Goal: Task Accomplishment & Management: Manage account settings

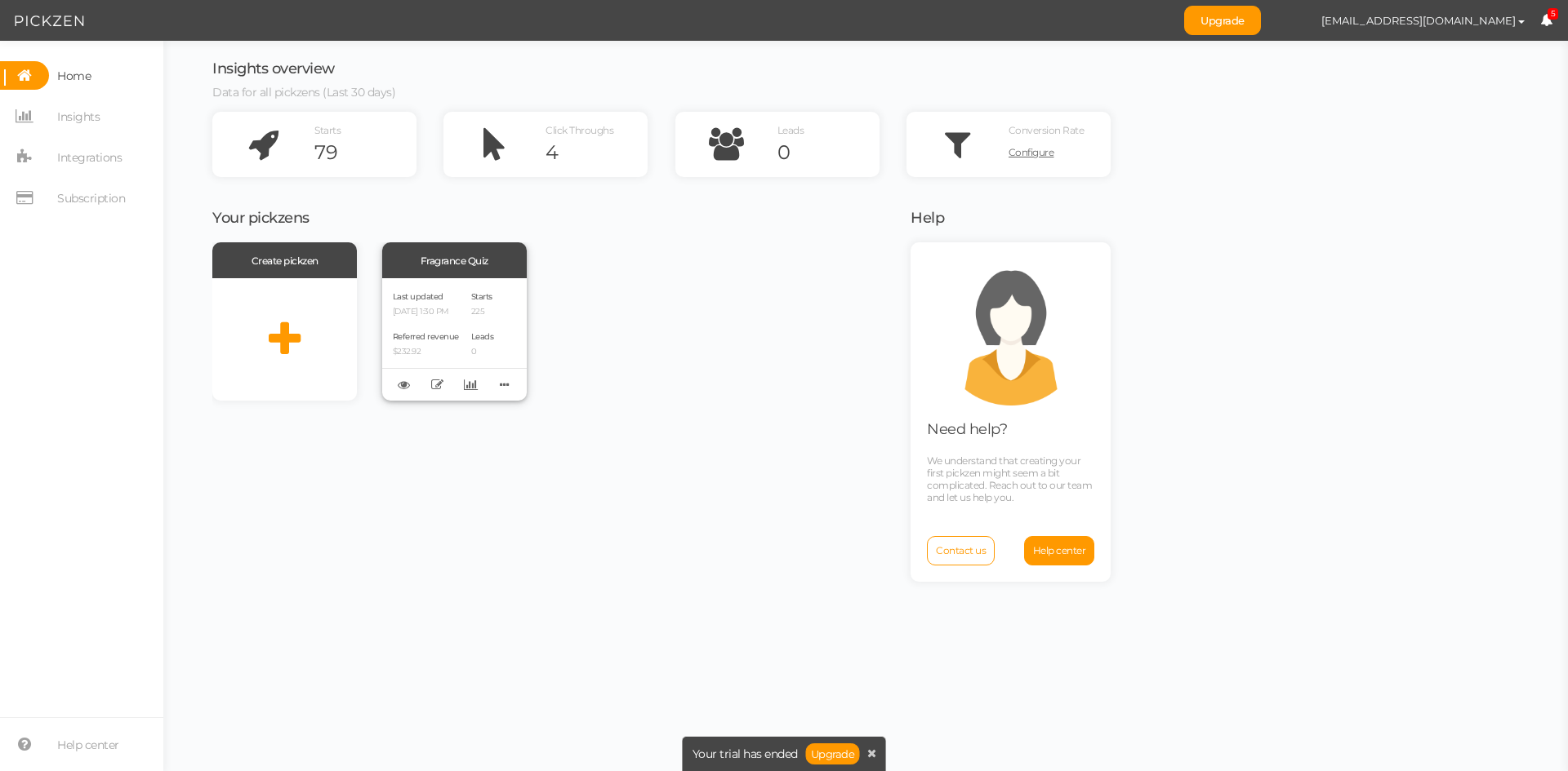
click at [433, 340] on span "Referred revenue" at bounding box center [425, 337] width 66 height 11
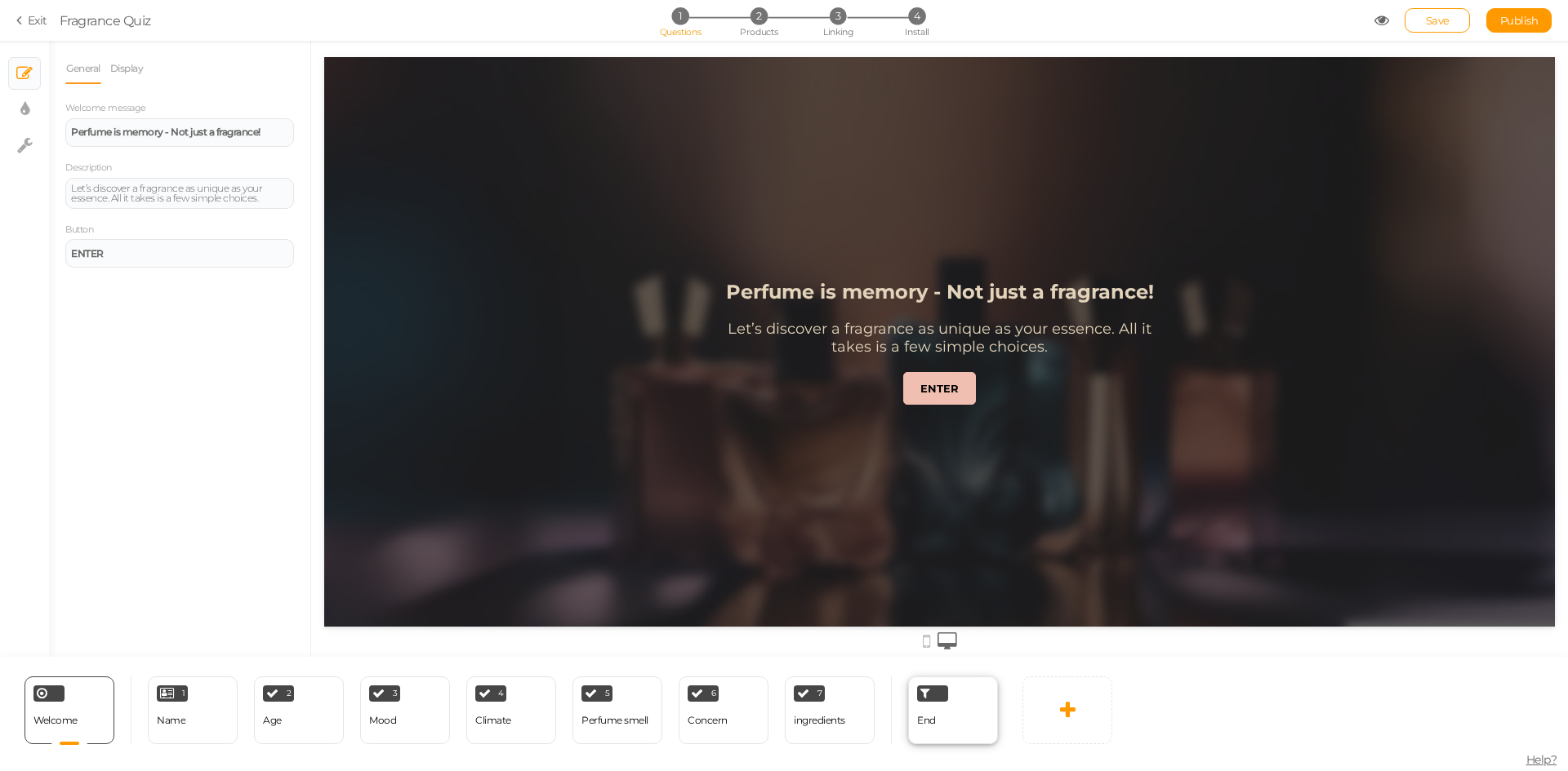
click at [953, 724] on div "End" at bounding box center [952, 710] width 90 height 68
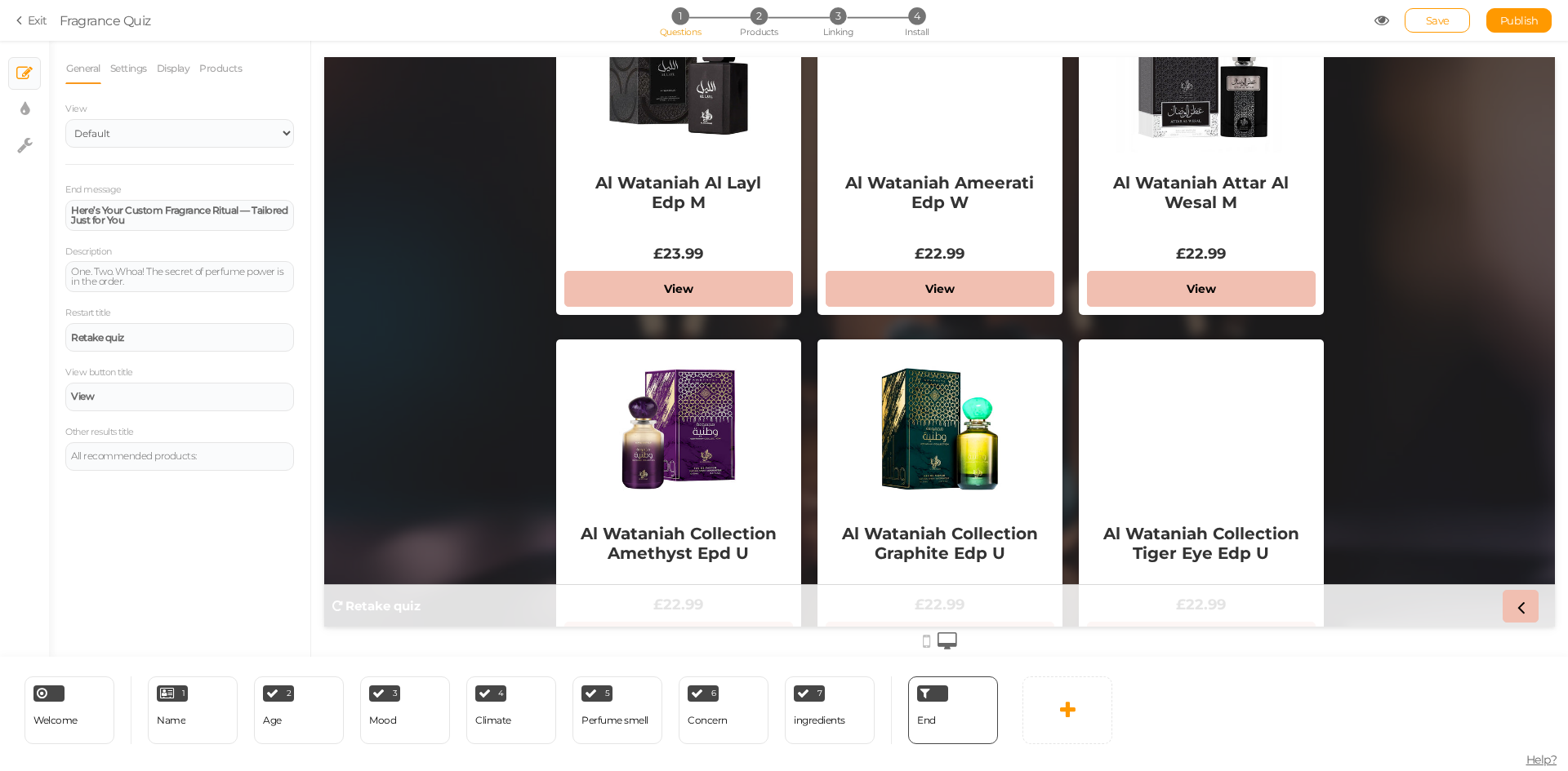
scroll to position [326, 0]
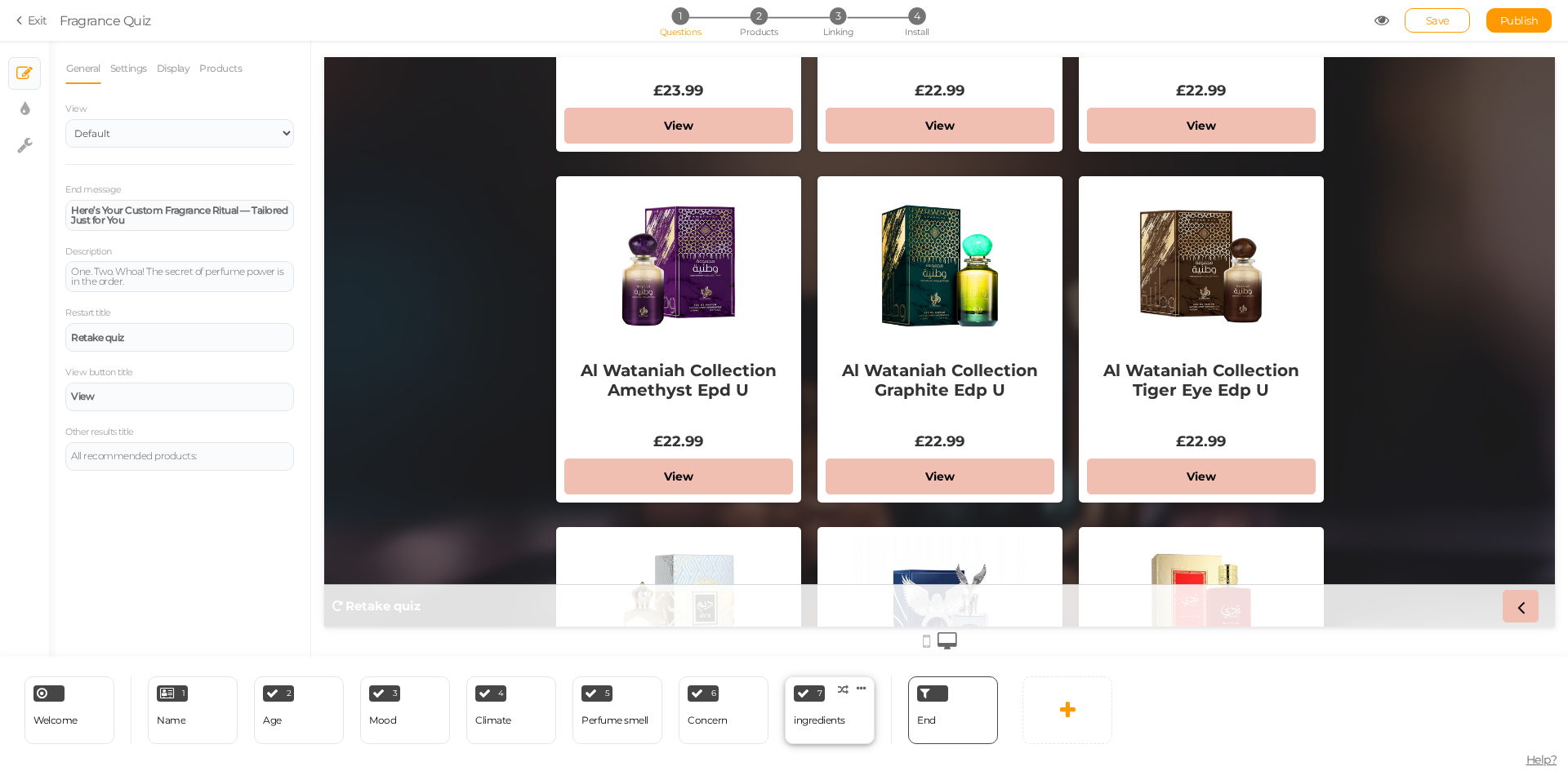
click at [850, 722] on div "7 ingredients × Define the conditions to show this slide. Clone Change type Del…" at bounding box center [829, 710] width 90 height 68
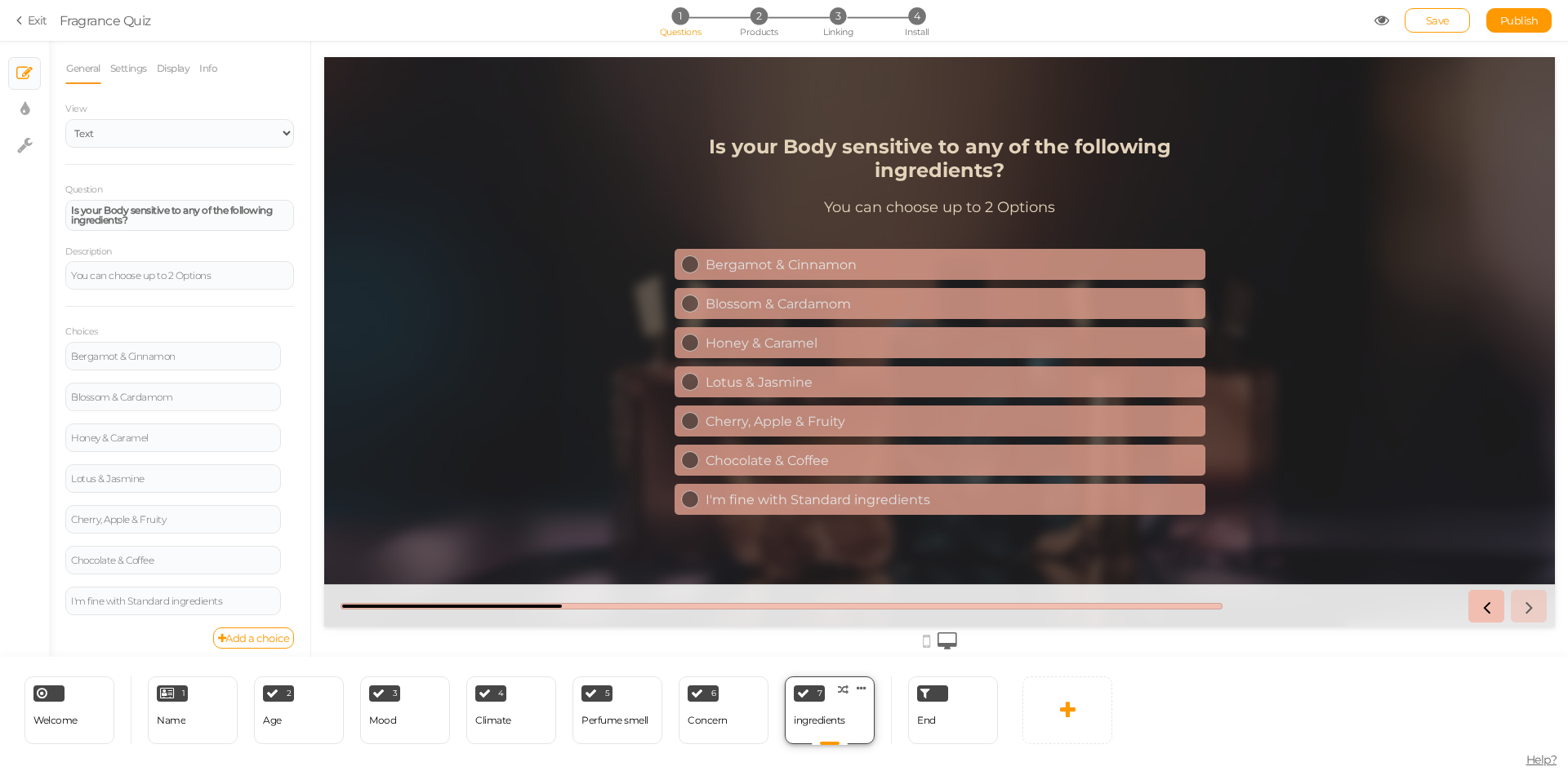
scroll to position [0, 0]
click at [720, 715] on div "Concern" at bounding box center [707, 720] width 40 height 12
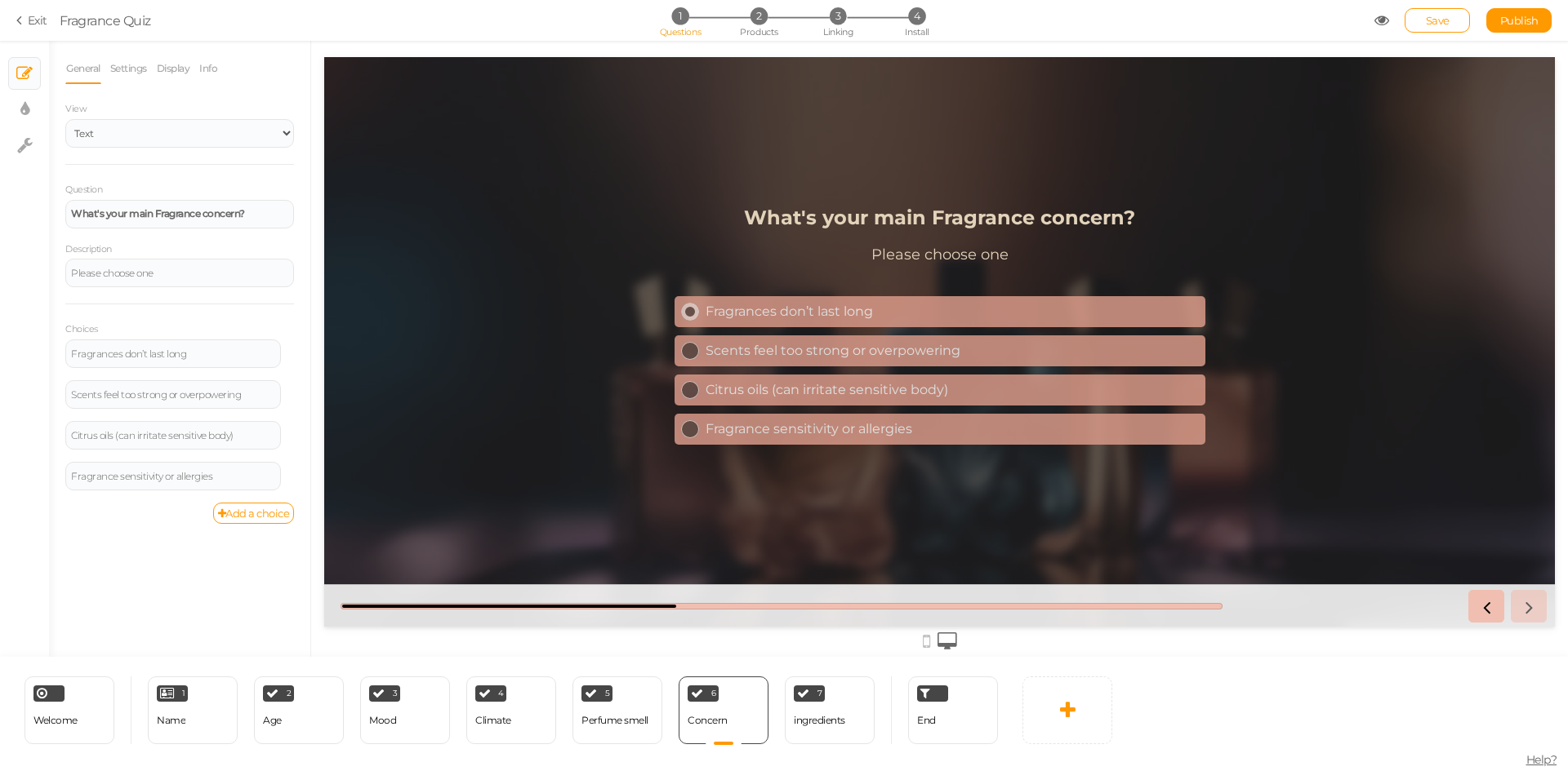
click at [770, 310] on div "Fragrances don’t last long" at bounding box center [951, 311] width 493 height 15
click at [817, 729] on div "ingredients" at bounding box center [819, 721] width 52 height 29
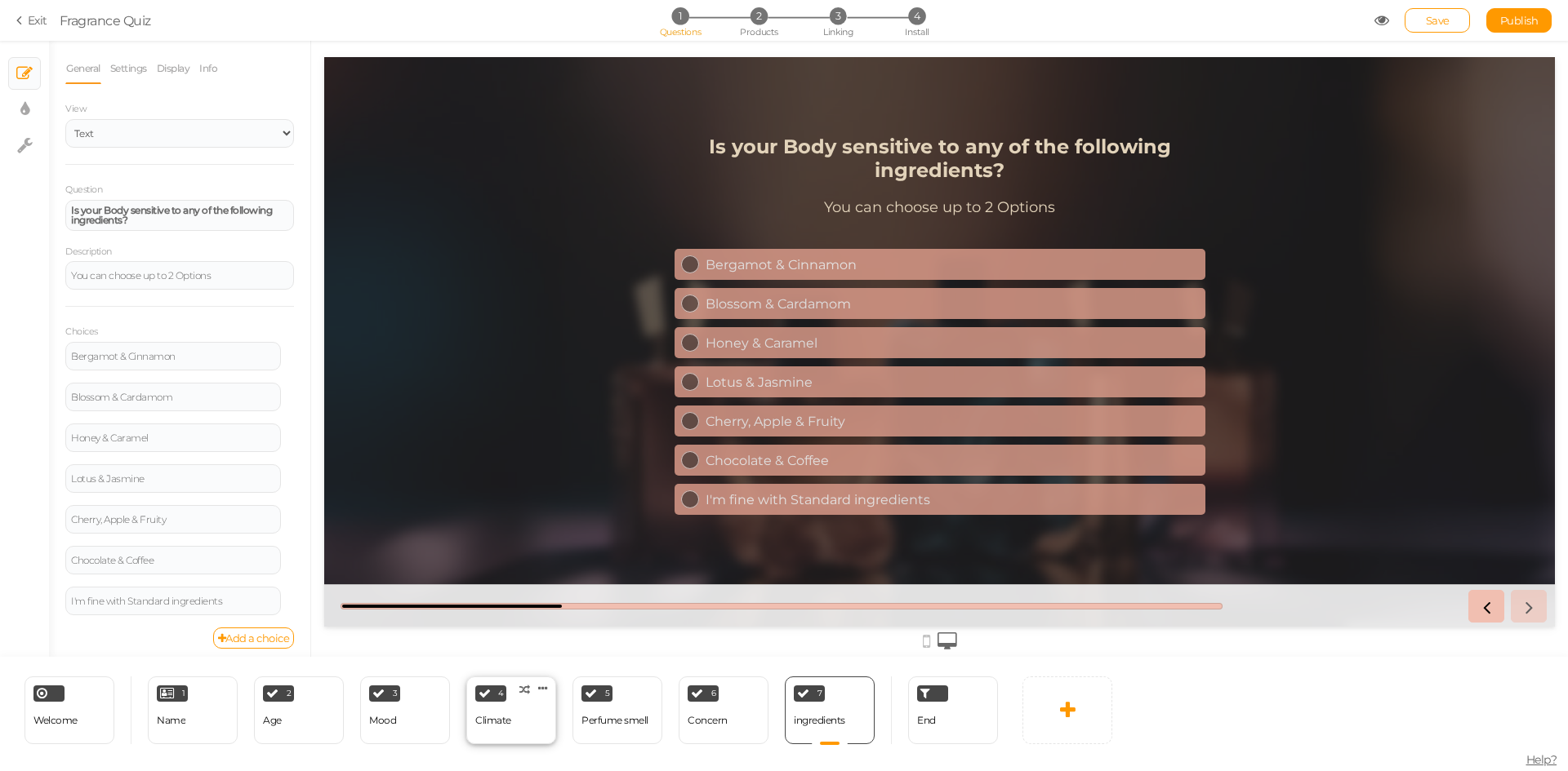
click at [516, 709] on div "4 Climate × Define the conditions to show this slide. Clone Change type Delete" at bounding box center [511, 710] width 90 height 68
select select "2"
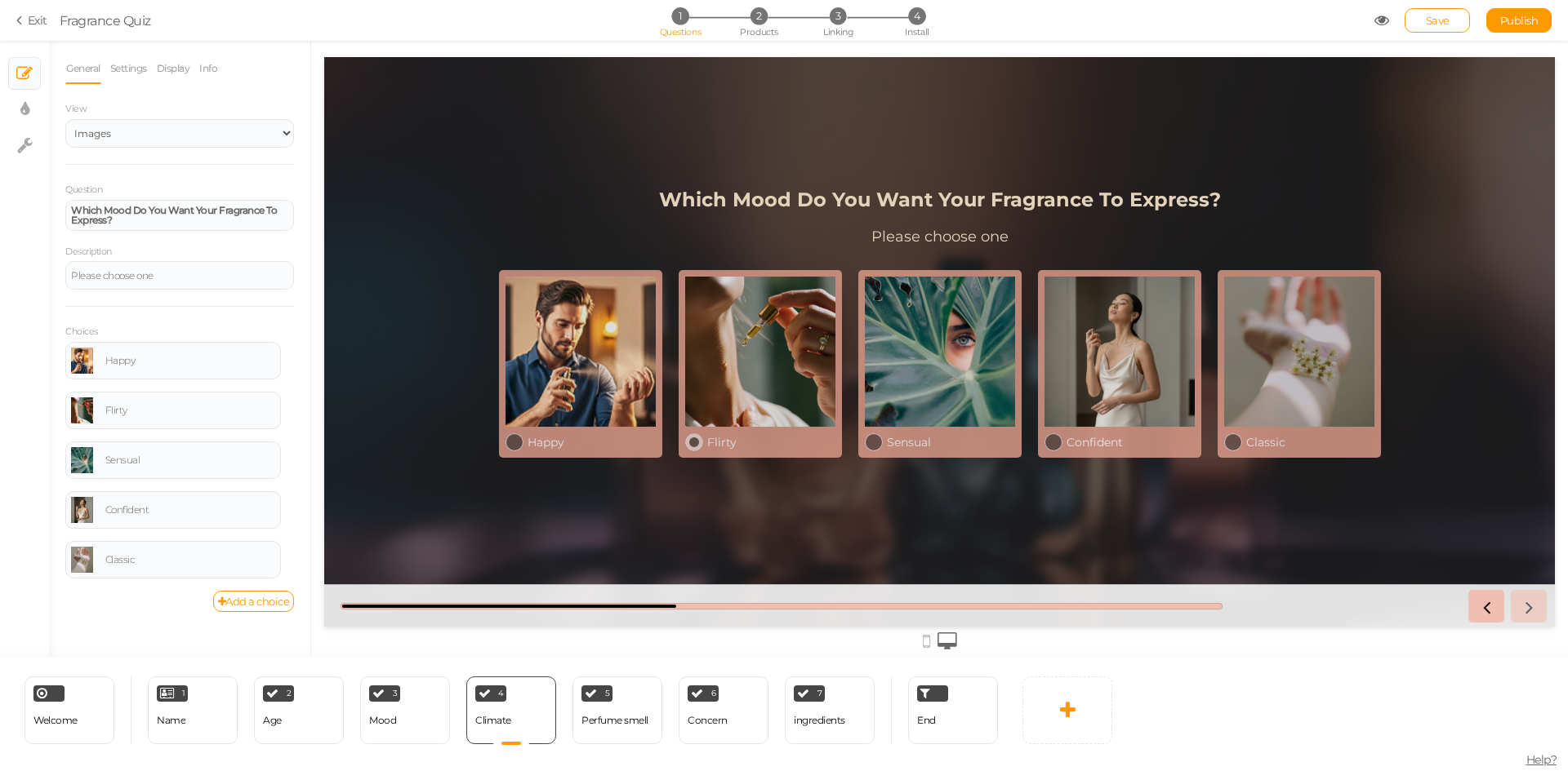
click at [767, 359] on div at bounding box center [760, 352] width 150 height 150
click at [128, 71] on link "Settings" at bounding box center [128, 69] width 38 height 31
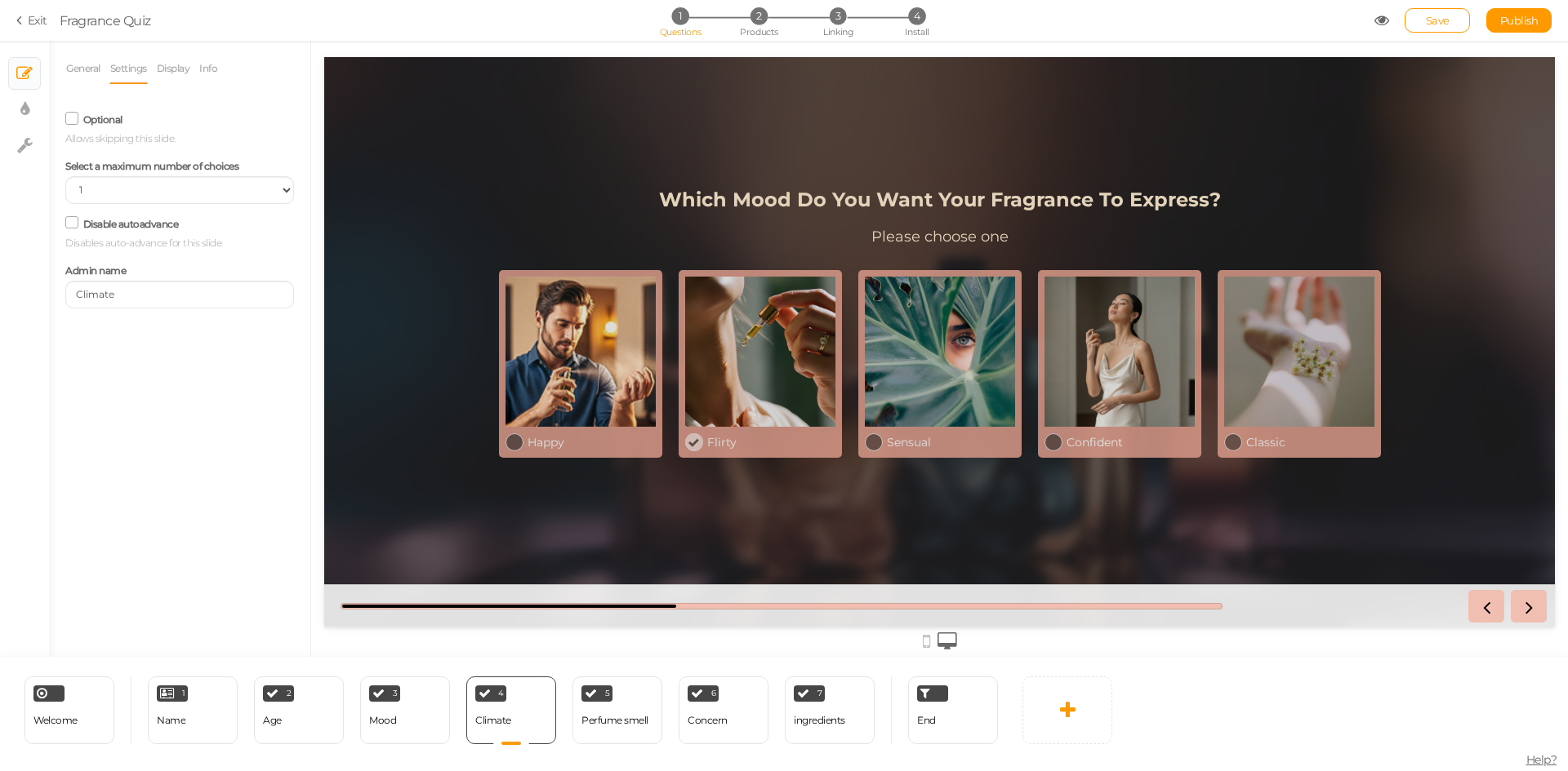
click at [925, 642] on icon at bounding box center [926, 642] width 7 height 18
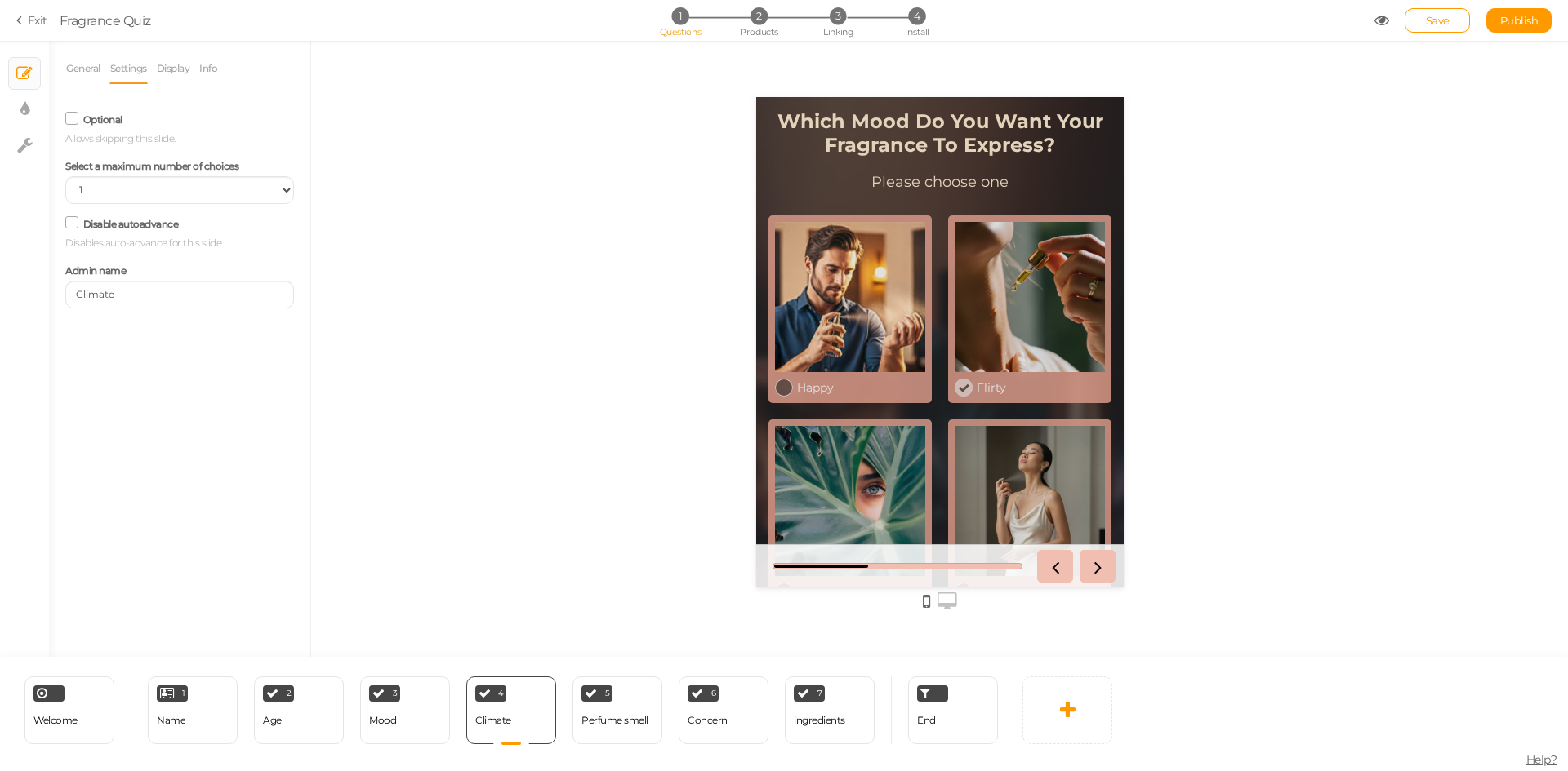
click at [939, 593] on icon at bounding box center [947, 601] width 20 height 18
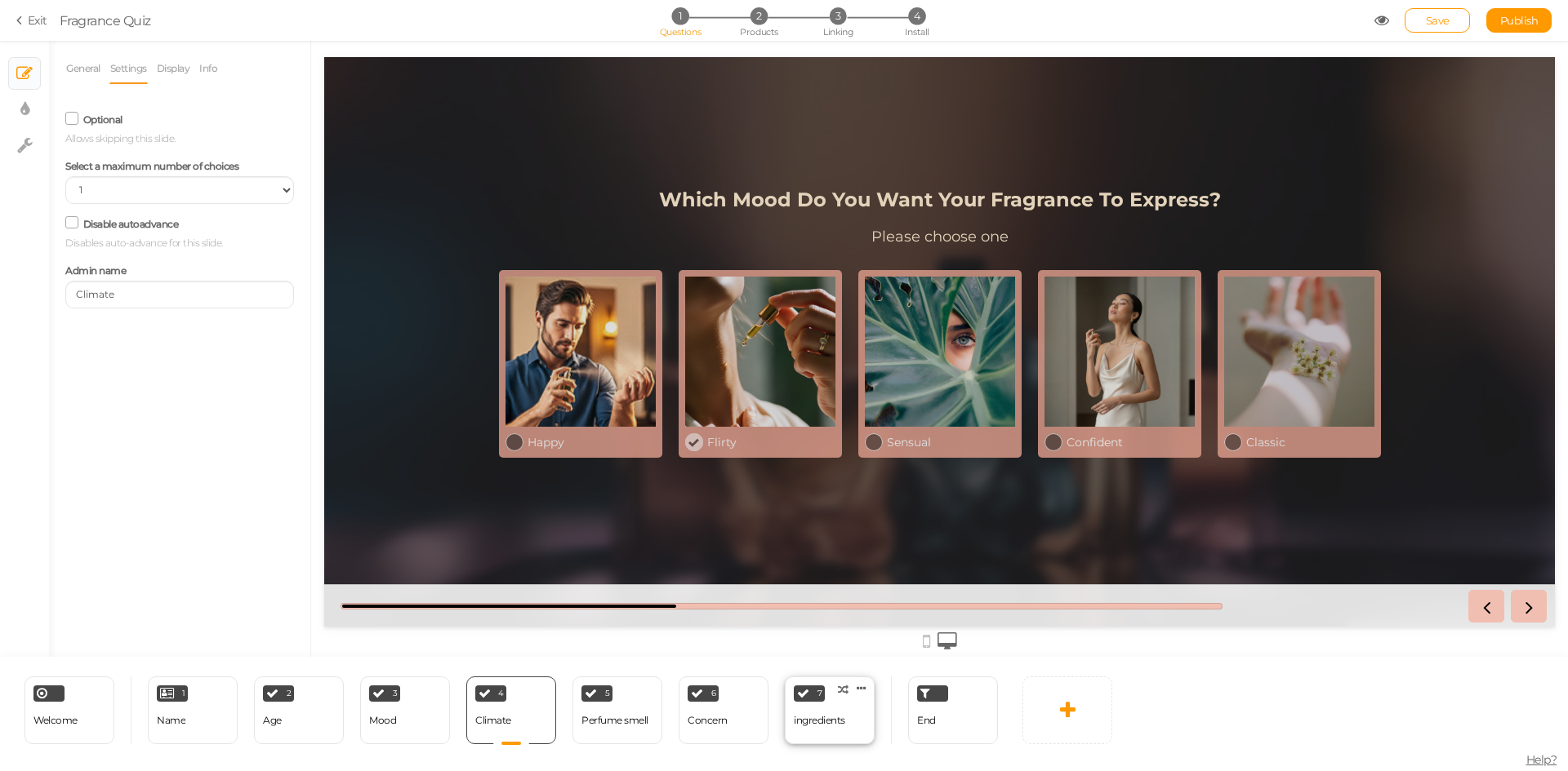
click at [850, 719] on div "7 ingredients × Define the conditions to show this slide. Clone Change type Del…" at bounding box center [829, 710] width 90 height 68
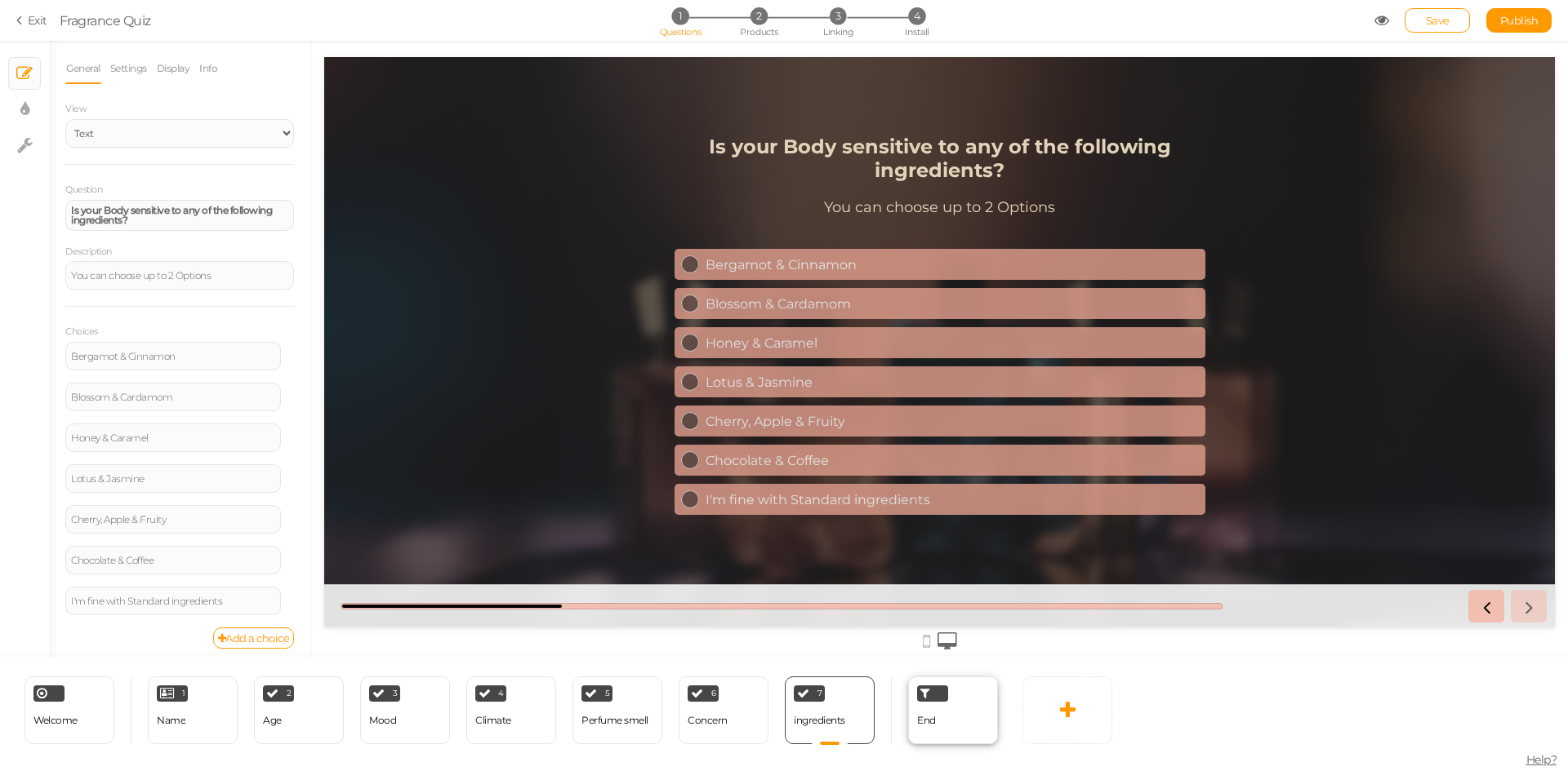
click at [921, 721] on span "End" at bounding box center [926, 720] width 19 height 13
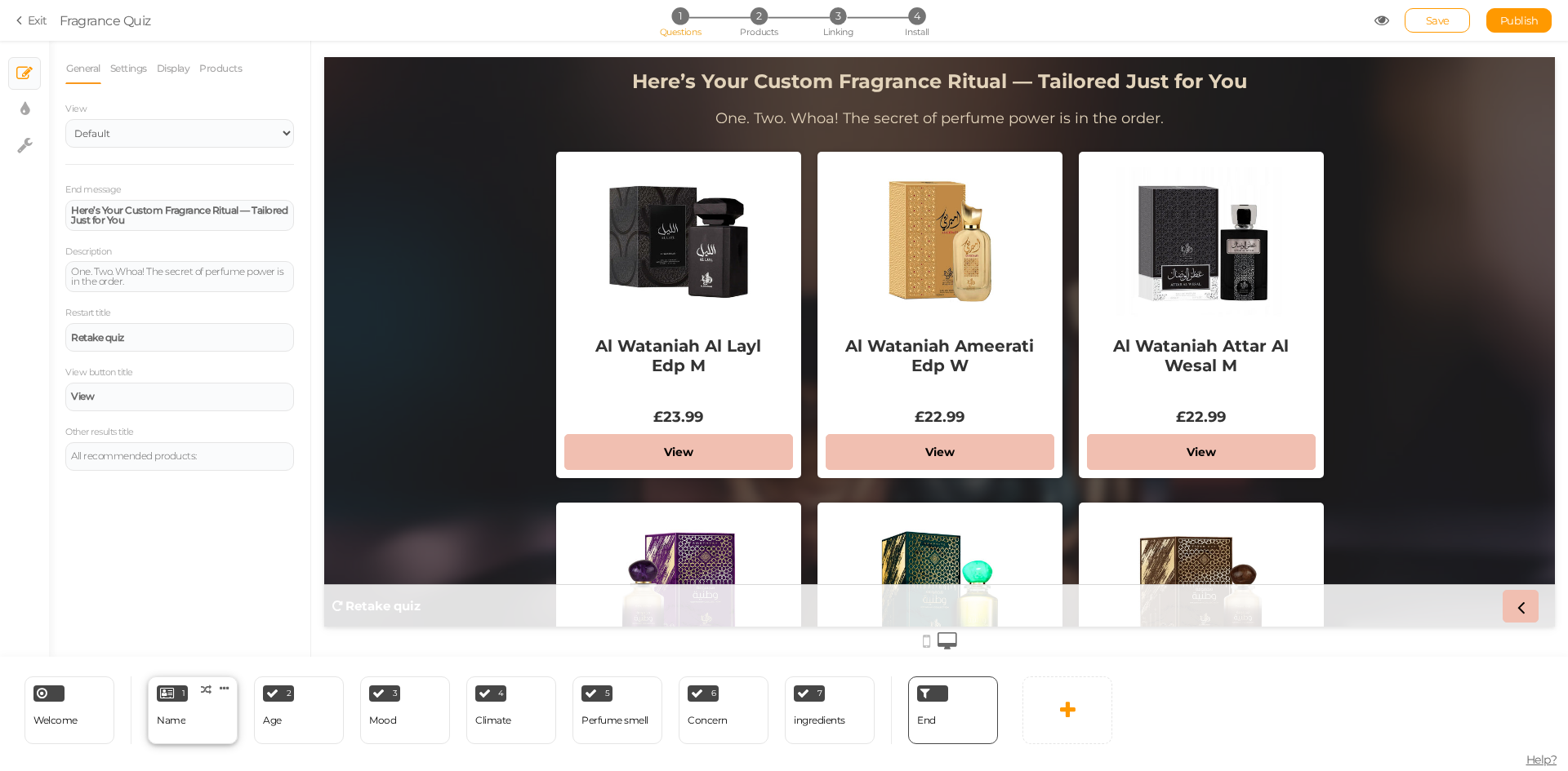
click at [198, 725] on div "1 Name × Define the conditions to show this slide. Clone Change type Delete" at bounding box center [192, 710] width 90 height 68
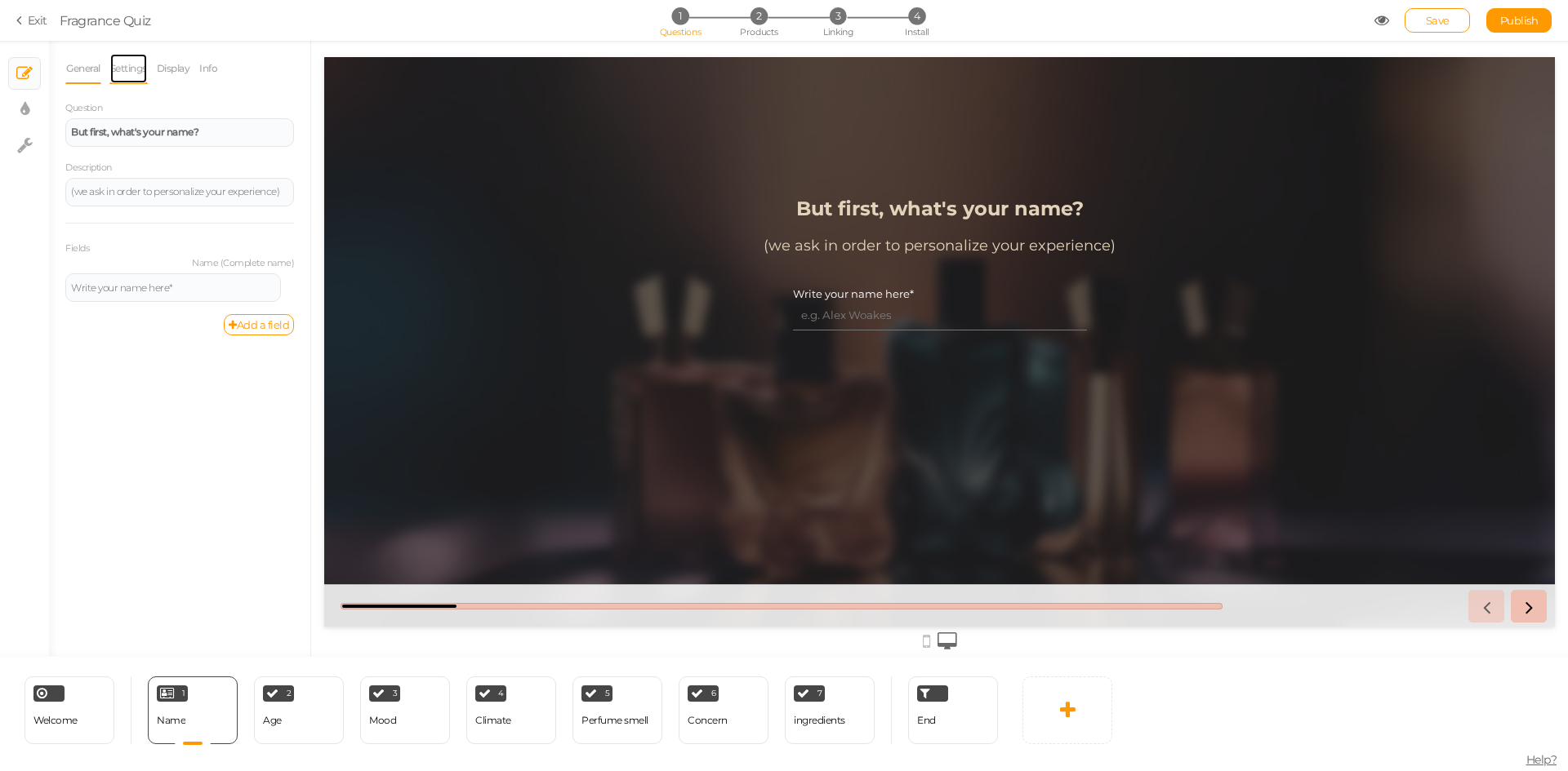
click at [133, 74] on link "Settings" at bounding box center [128, 69] width 38 height 31
click at [169, 70] on link "Display" at bounding box center [173, 69] width 35 height 31
click at [243, 70] on ul "General Settings Display Info" at bounding box center [179, 68] width 229 height 30
click at [222, 75] on li "Info" at bounding box center [212, 69] width 28 height 31
click at [213, 71] on link "Info" at bounding box center [208, 69] width 20 height 31
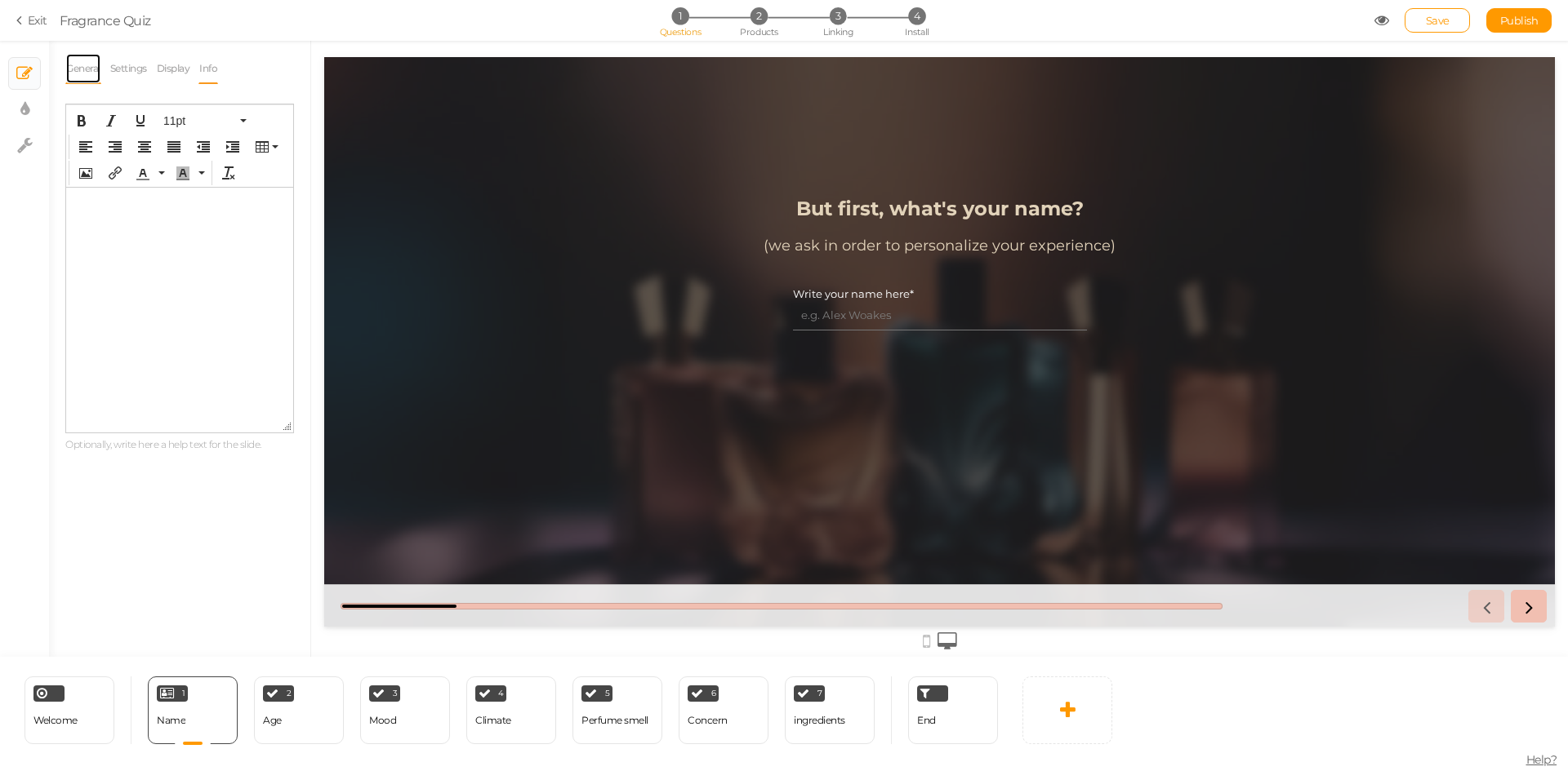
click at [77, 73] on link "General" at bounding box center [83, 69] width 36 height 31
click at [287, 278] on icon at bounding box center [292, 279] width 11 height 10
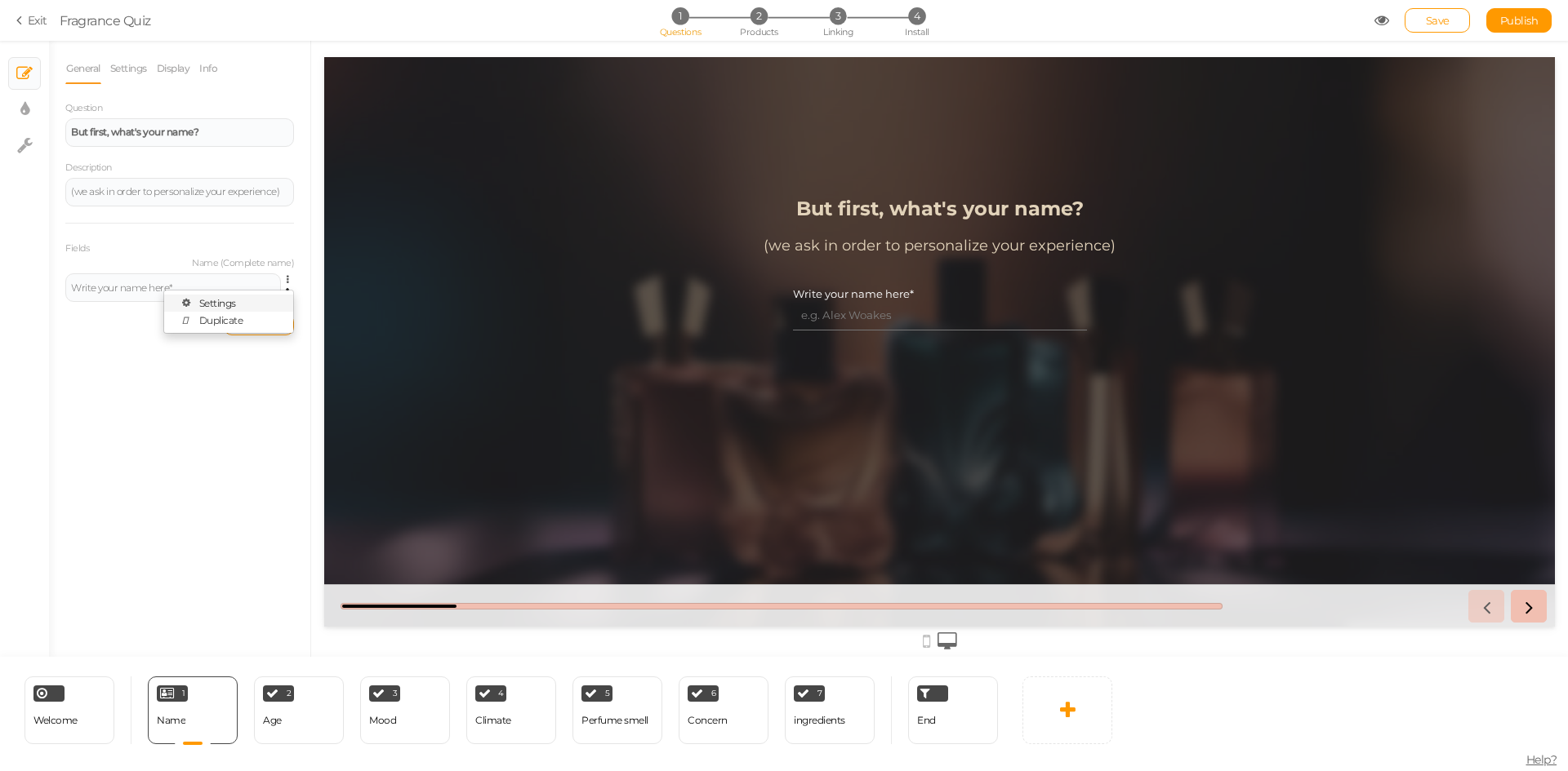
click at [225, 305] on span "Settings" at bounding box center [217, 304] width 37 height 13
select select "name"
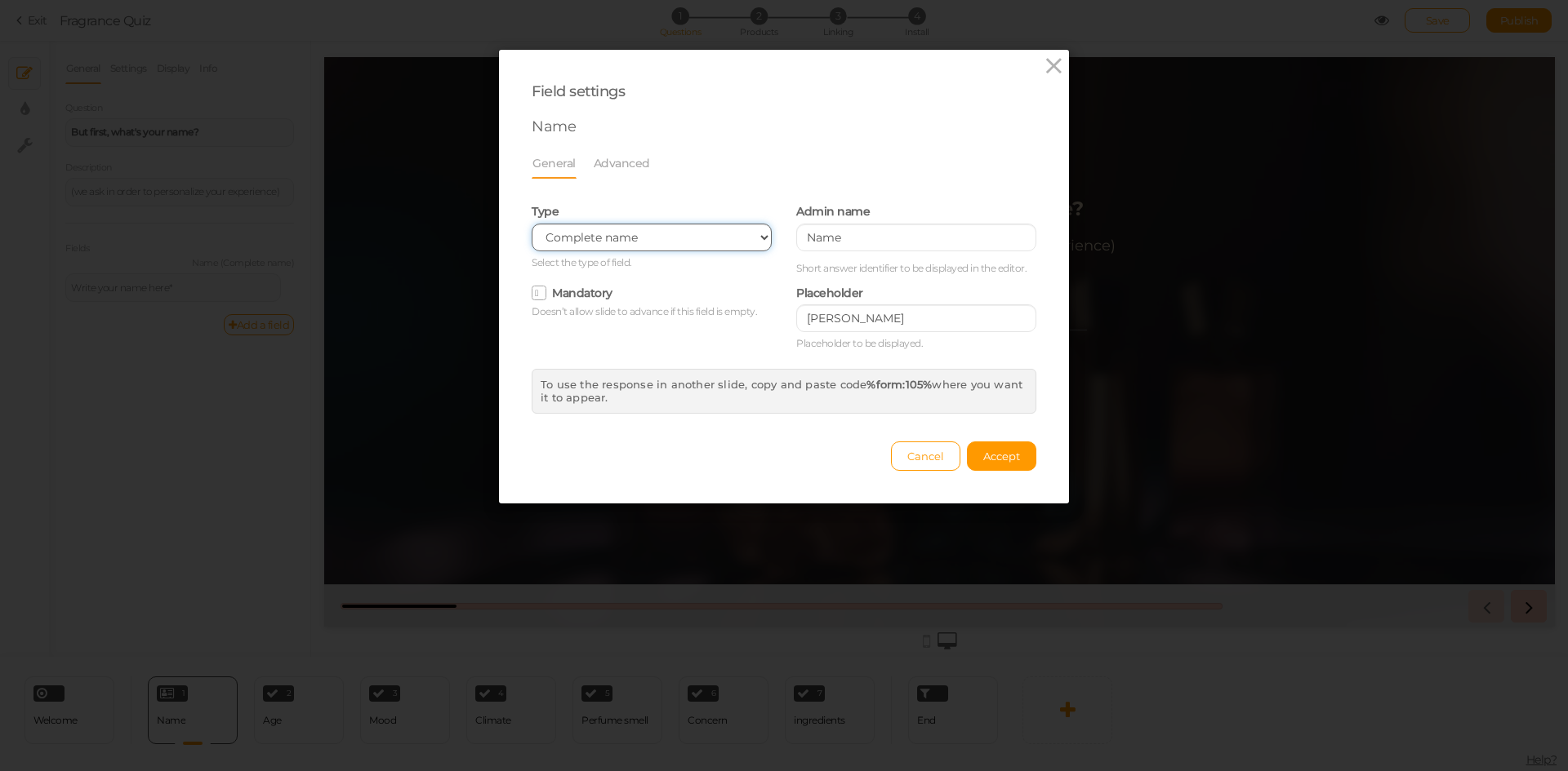
click at [759, 238] on select "Text Text area Number Complete name First name Last name Email Phone Range Drop…" at bounding box center [651, 237] width 240 height 28
click at [626, 159] on link "Advanced" at bounding box center [621, 163] width 58 height 31
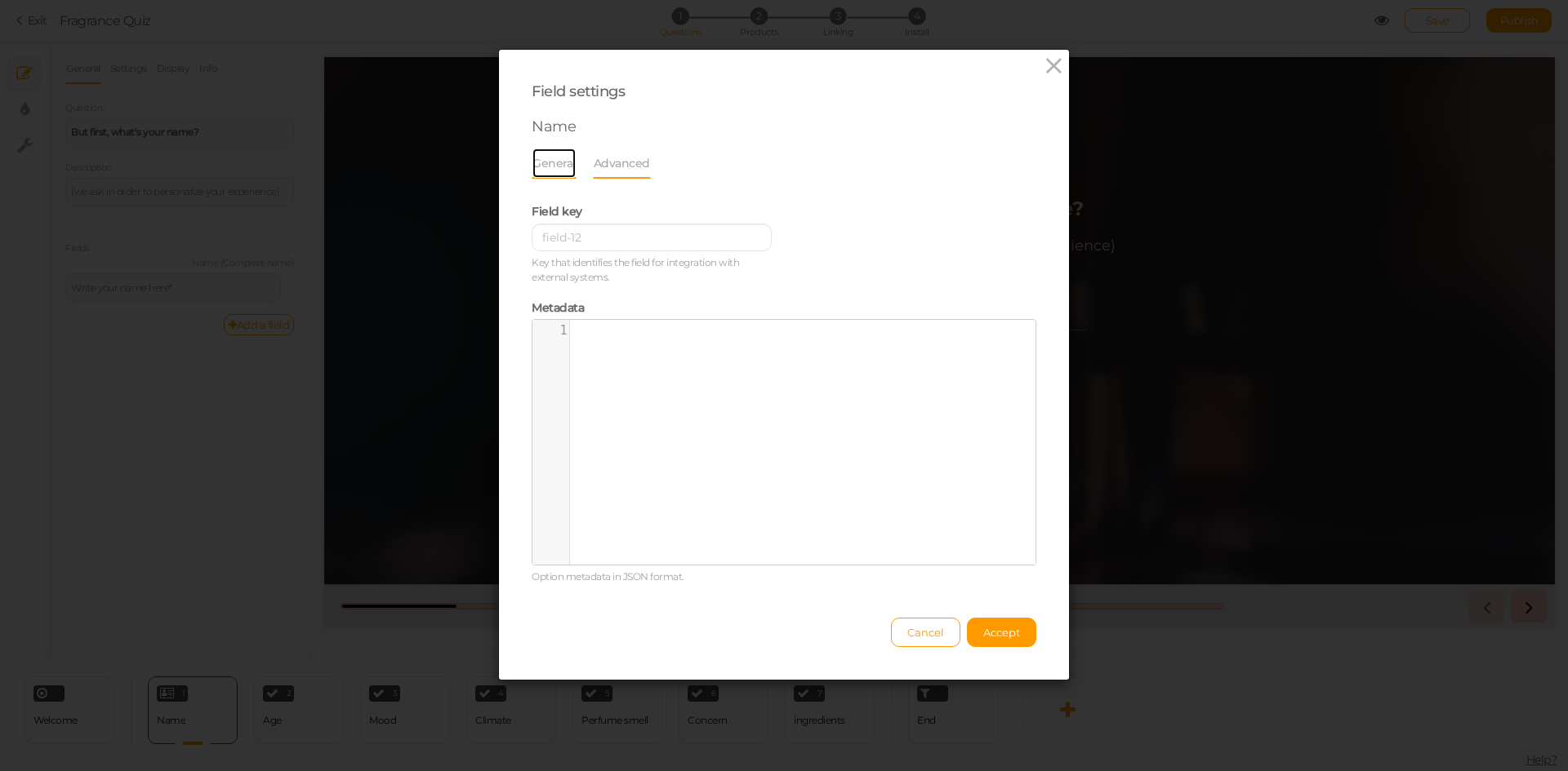
click at [534, 162] on link "General" at bounding box center [554, 163] width 45 height 31
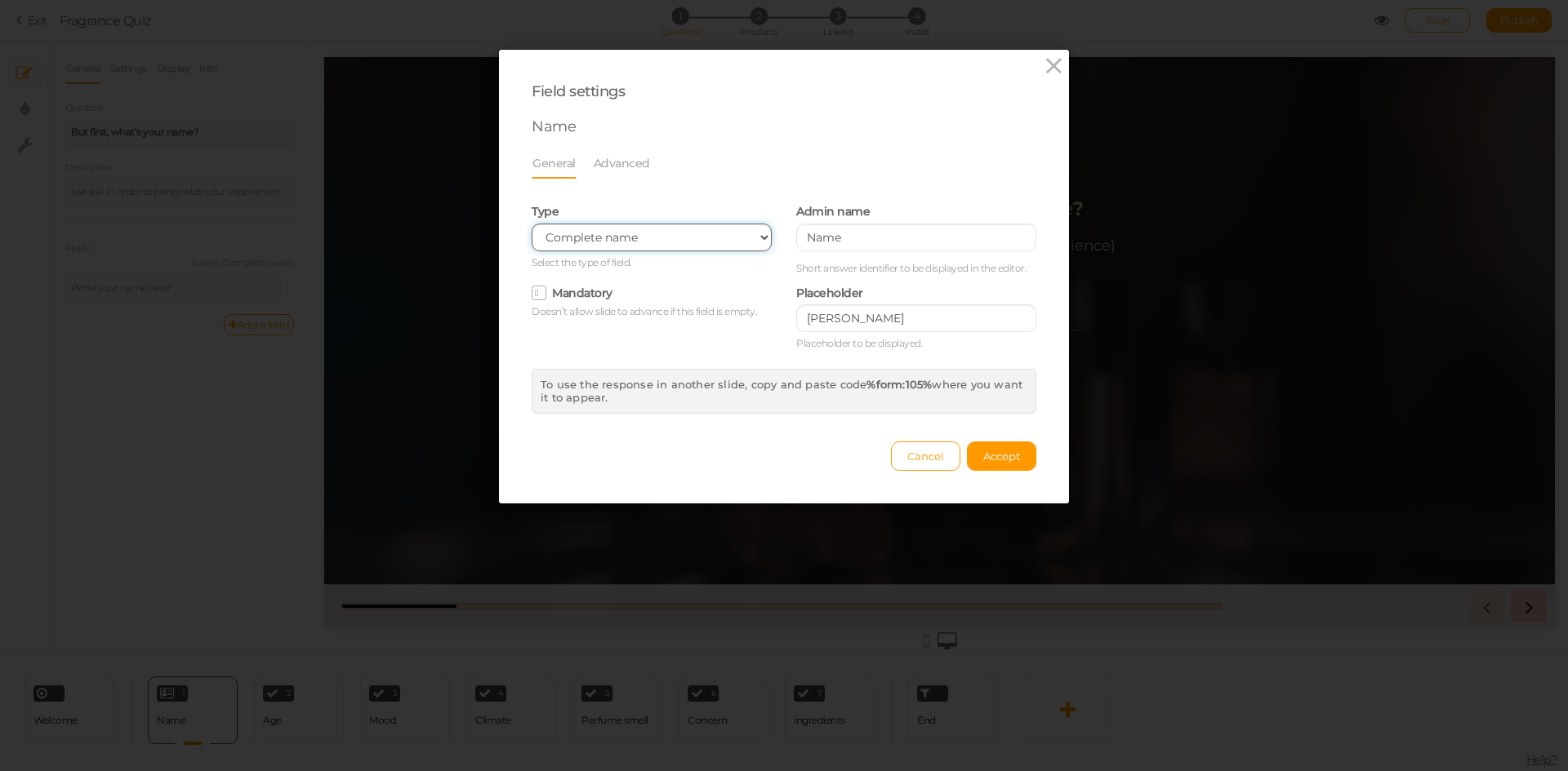
click at [717, 230] on select "Text Text area Number Complete name First name Last name Email Phone Range Drop…" at bounding box center [651, 237] width 240 height 28
click at [838, 78] on div "Field settings Name General Advanced Type Text Text area Number Complete name F…" at bounding box center [784, 277] width 570 height 454
click at [610, 163] on link "Advanced" at bounding box center [621, 163] width 58 height 31
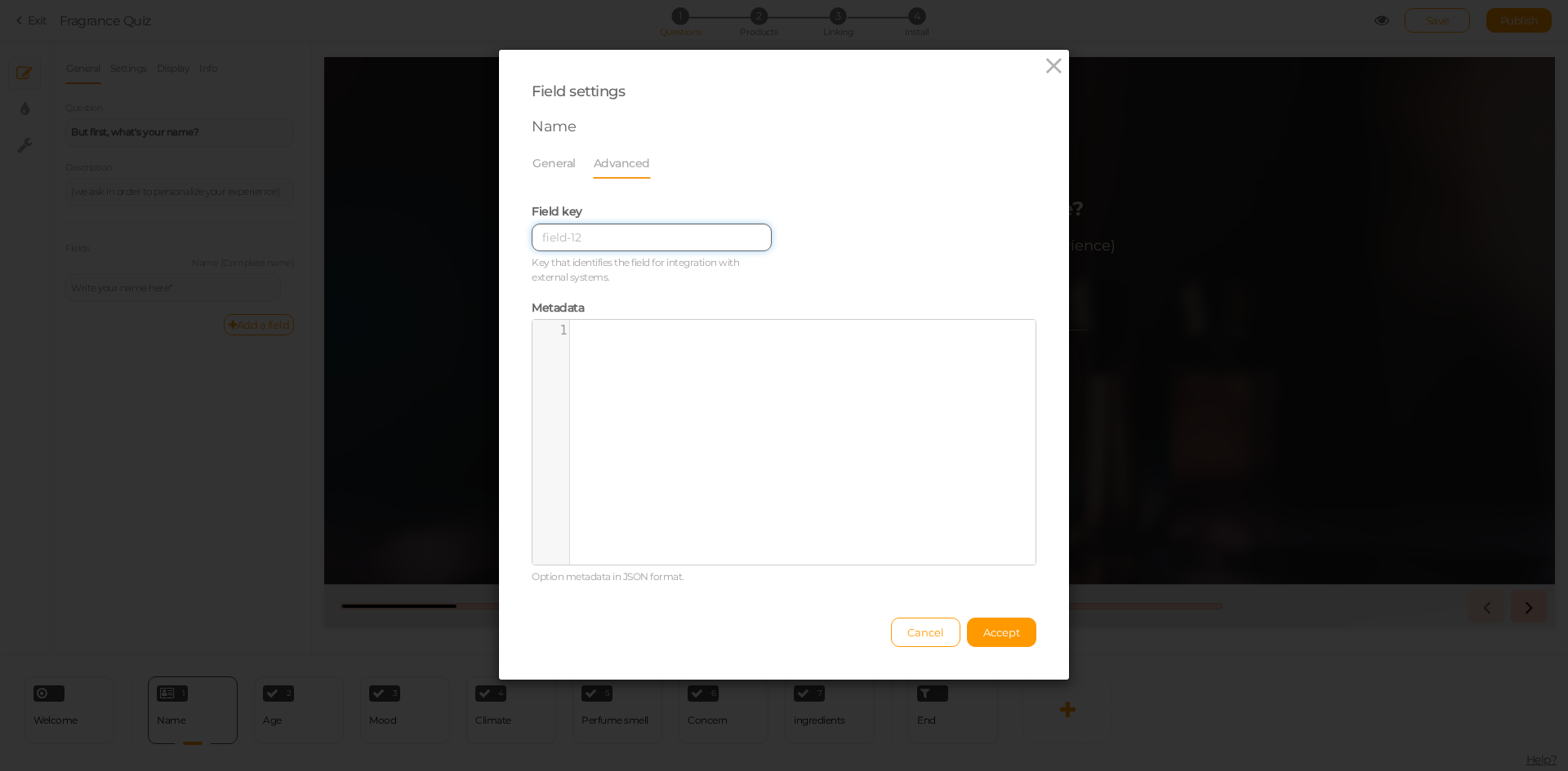
click at [565, 237] on input at bounding box center [651, 237] width 240 height 28
click at [558, 163] on link "General" at bounding box center [554, 163] width 45 height 31
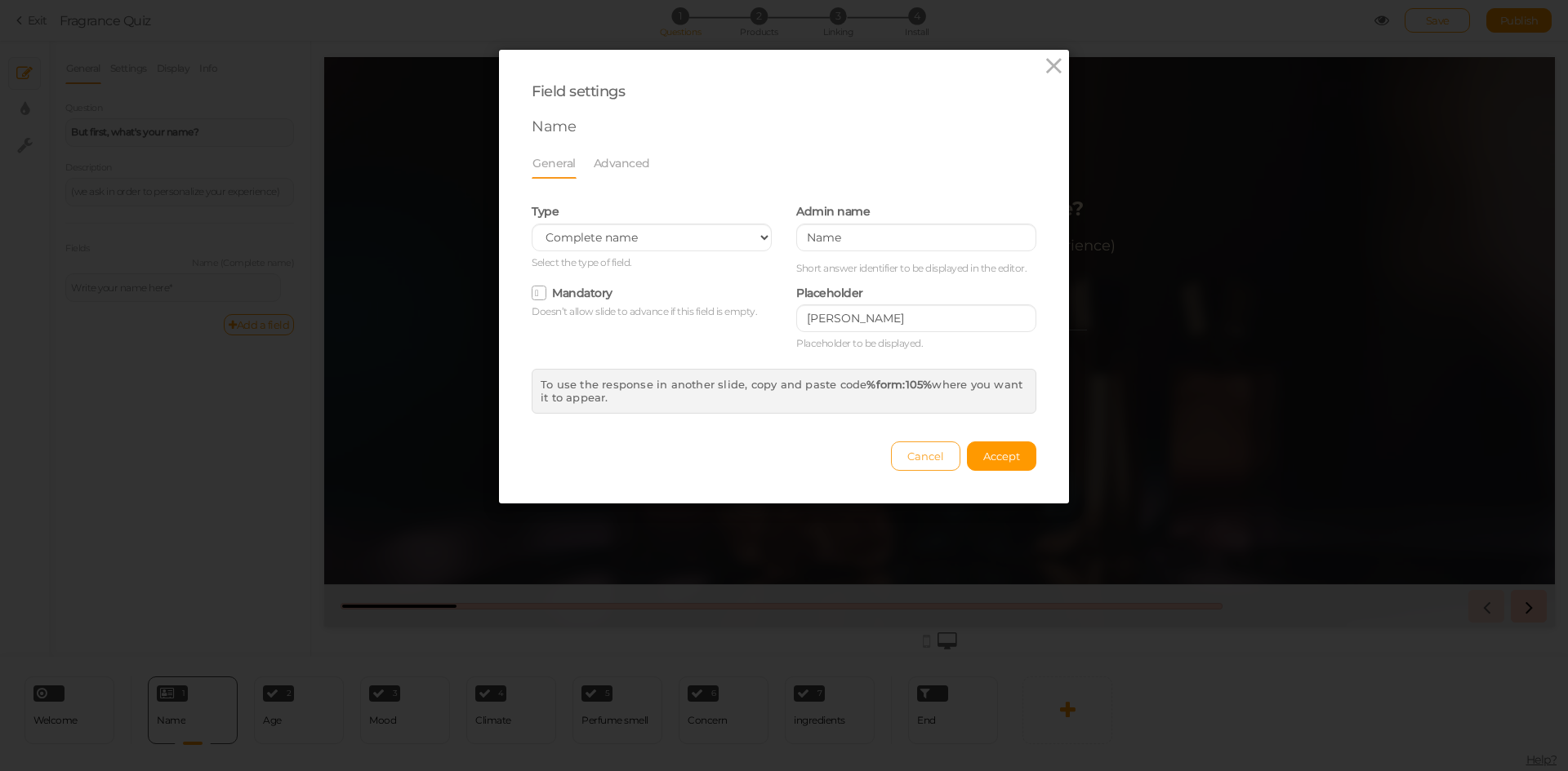
click at [920, 453] on span "Cancel" at bounding box center [925, 456] width 37 height 13
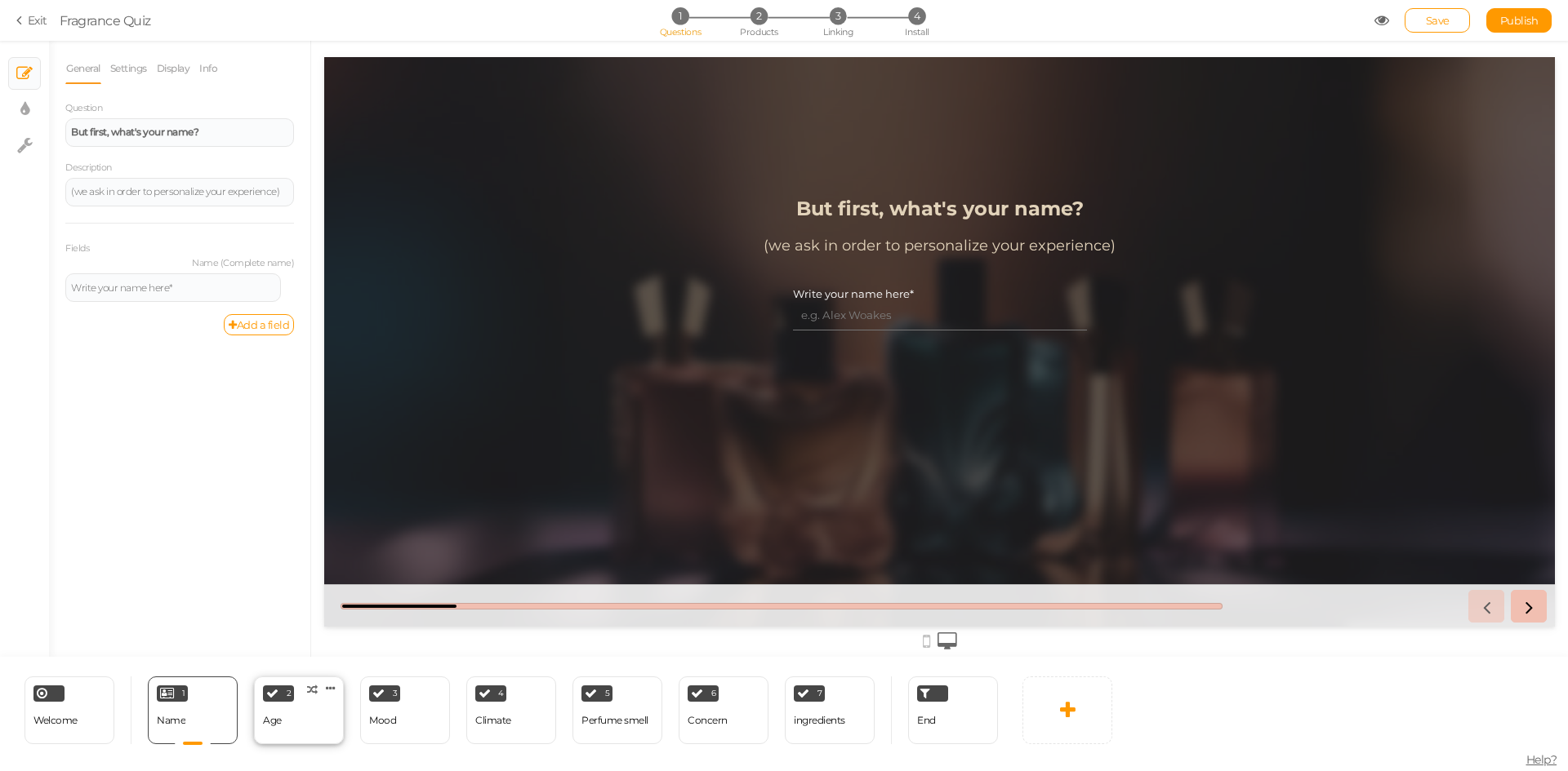
click at [326, 729] on div "2 Age × Define the conditions to show this slide. Clone Change type Delete" at bounding box center [298, 710] width 90 height 68
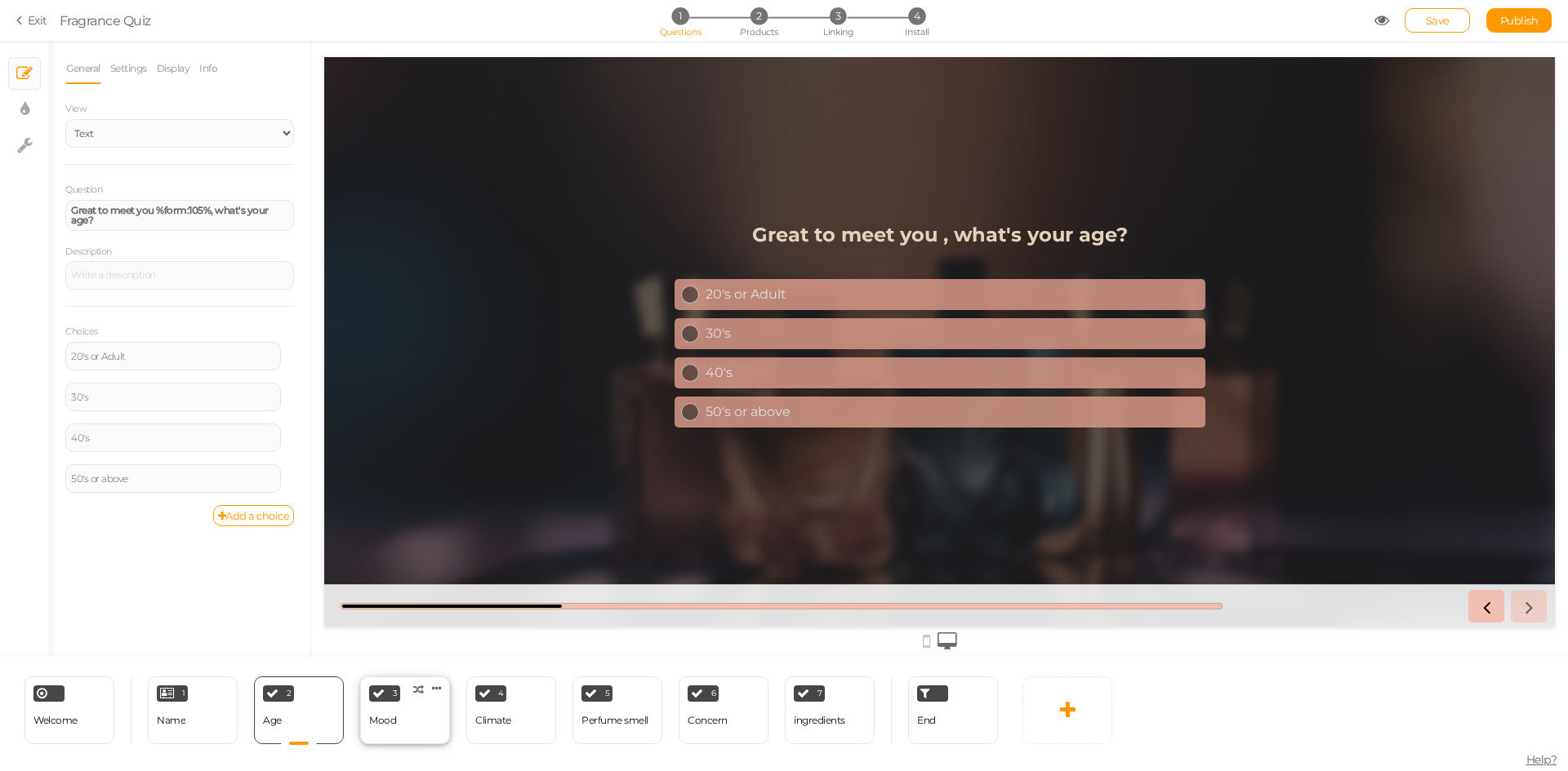
click at [384, 726] on div "Mood" at bounding box center [383, 720] width 27 height 12
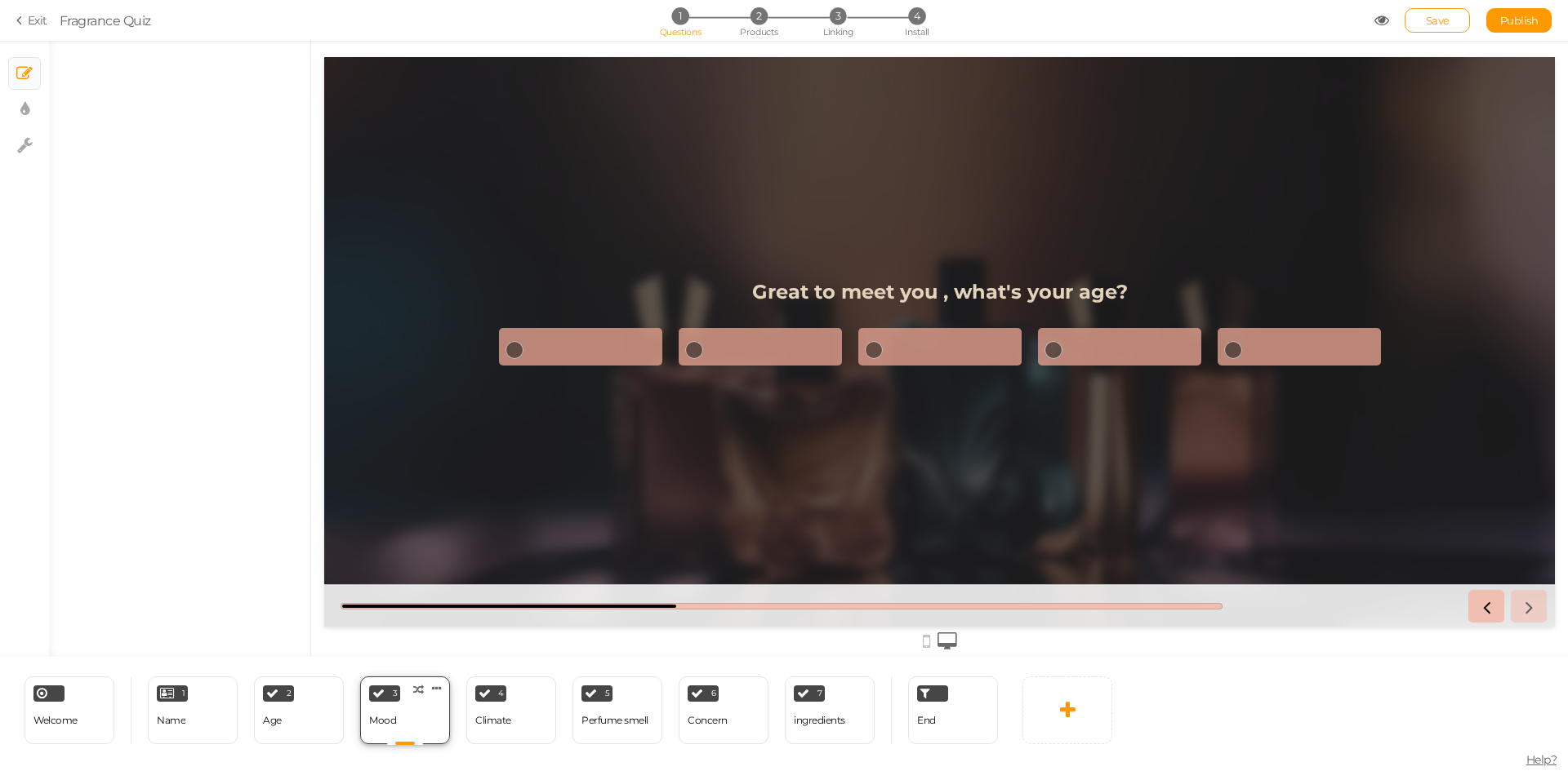
select select "2"
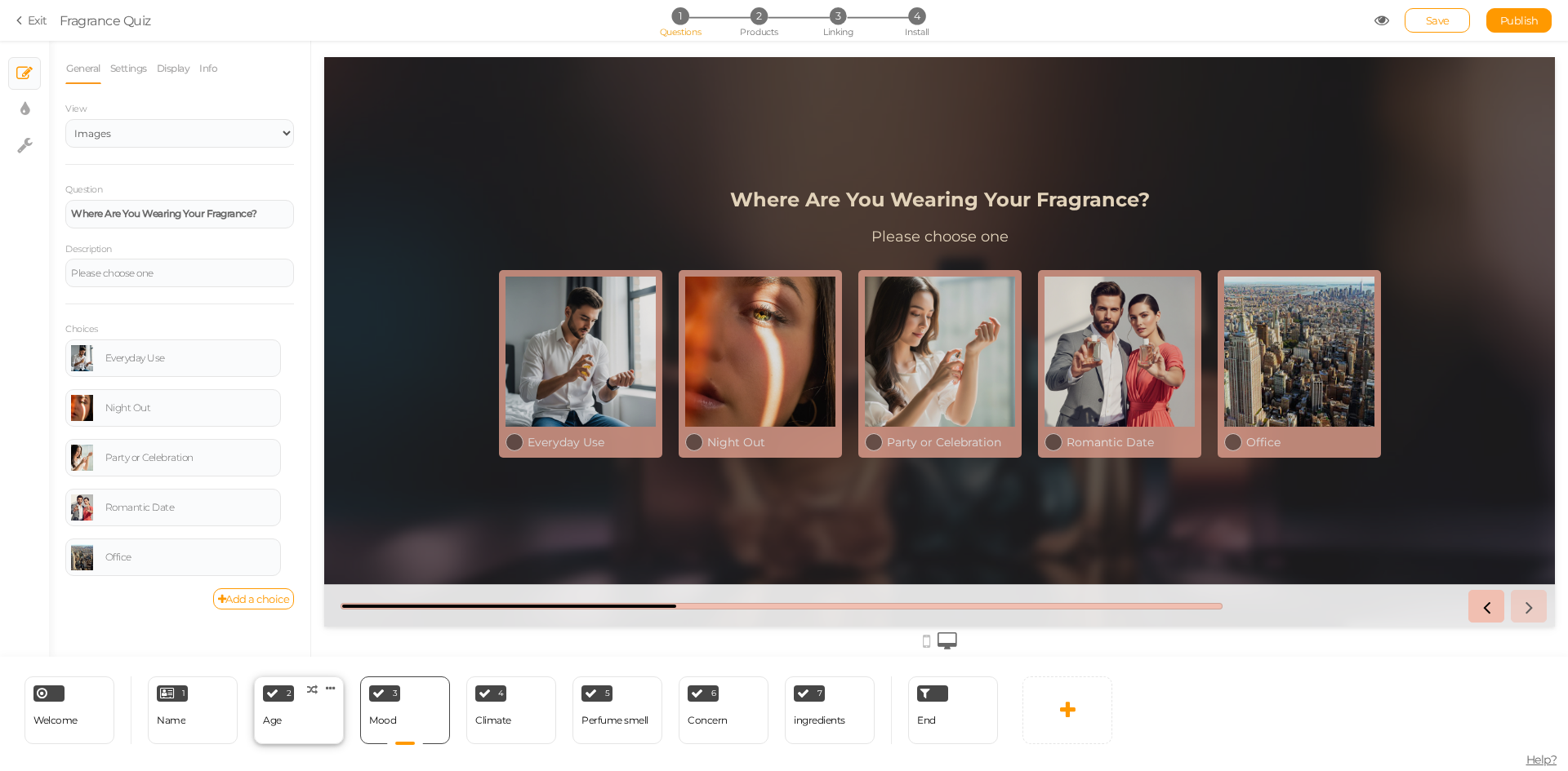
click at [320, 730] on div "2 Age × Define the conditions to show this slide. Clone Change type Delete" at bounding box center [298, 710] width 90 height 68
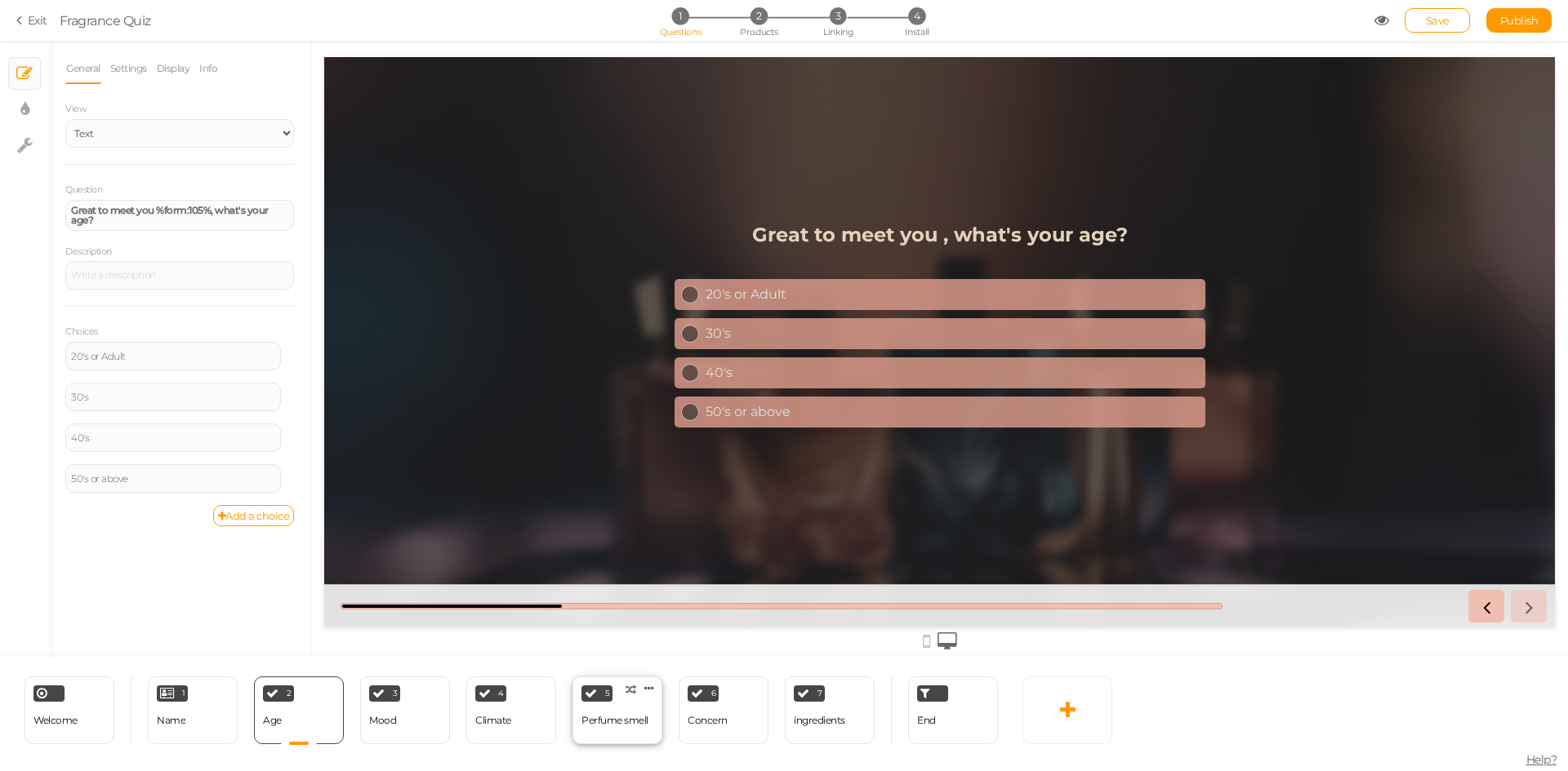
click at [600, 731] on div "Perfume smell" at bounding box center [615, 721] width 67 height 29
select select "2"
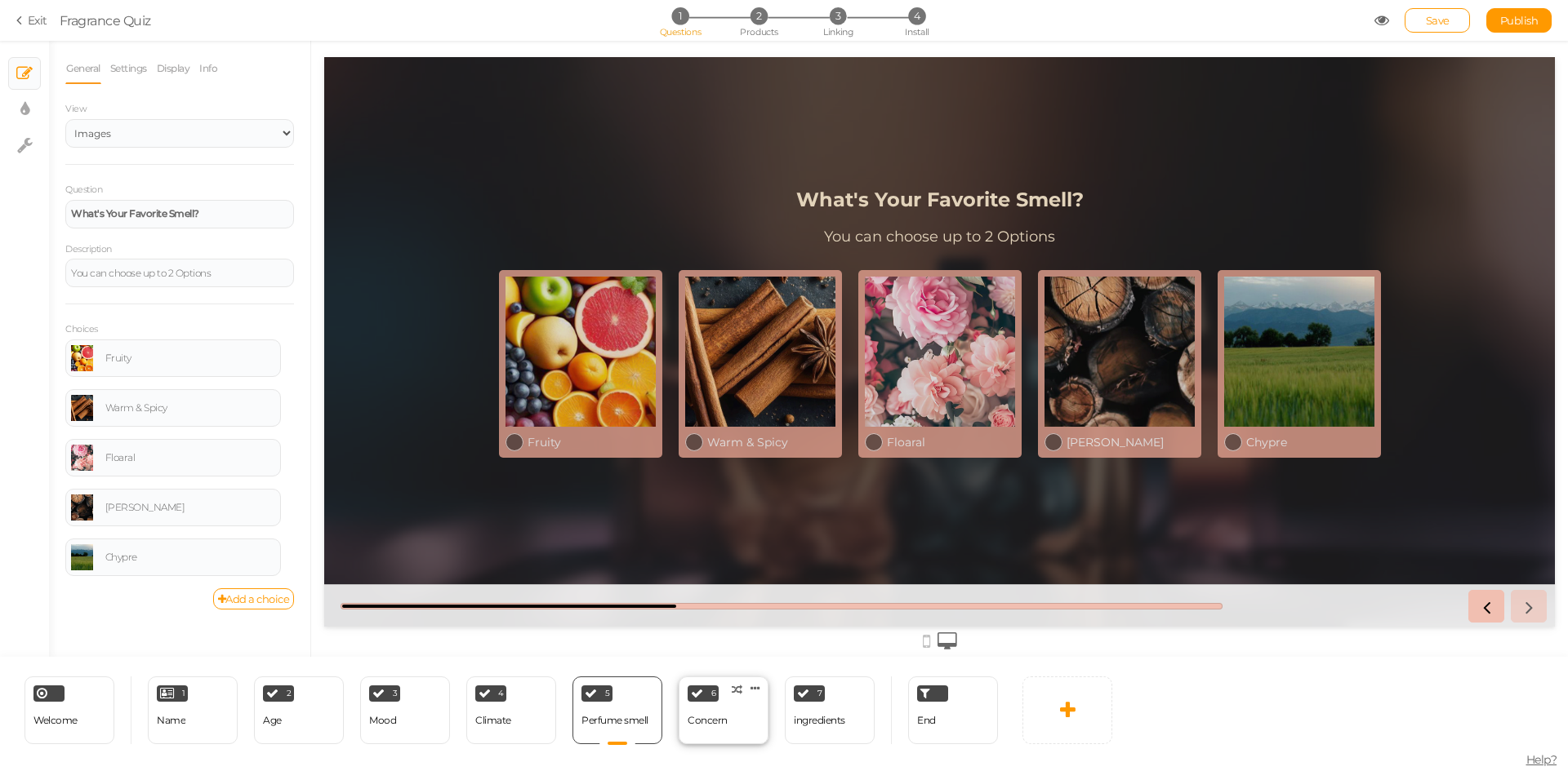
click at [733, 736] on div "6 Concern × Define the conditions to show this slide. Clone Change type Delete" at bounding box center [723, 710] width 90 height 68
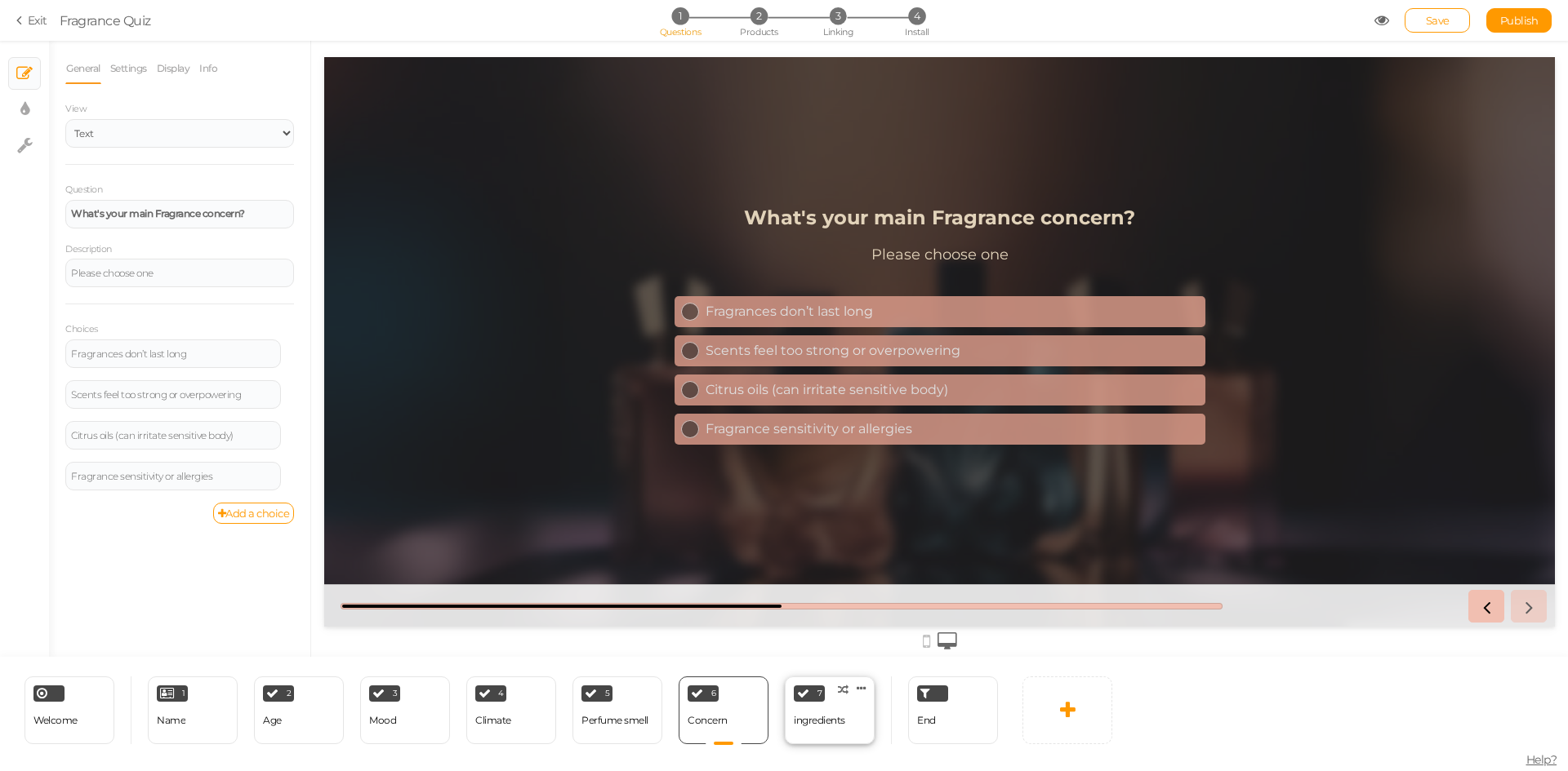
click at [819, 729] on div "ingredients" at bounding box center [819, 721] width 52 height 29
